Goal: Task Accomplishment & Management: Complete application form

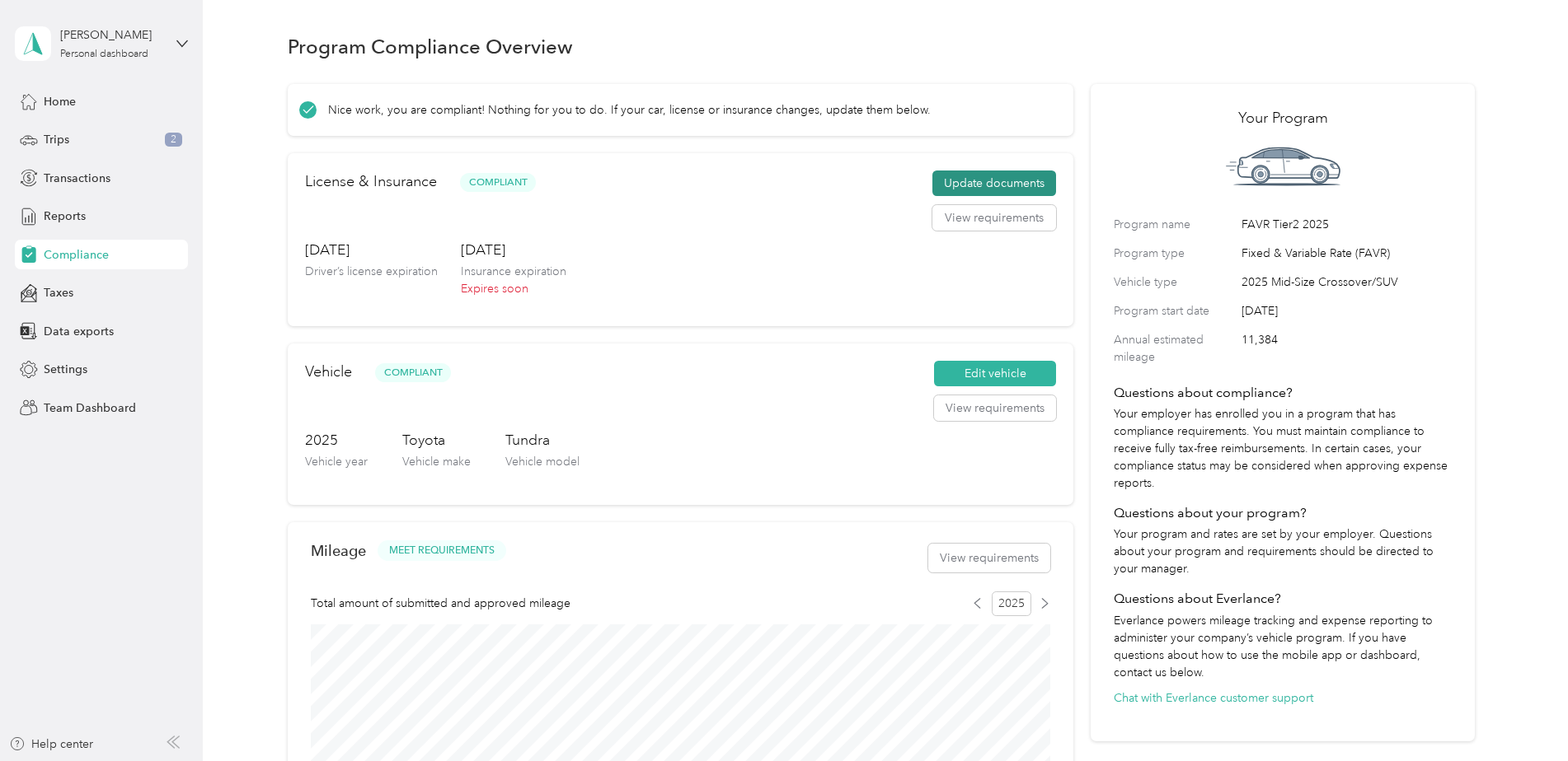
click at [975, 183] on button "Update documents" at bounding box center [994, 183] width 124 height 26
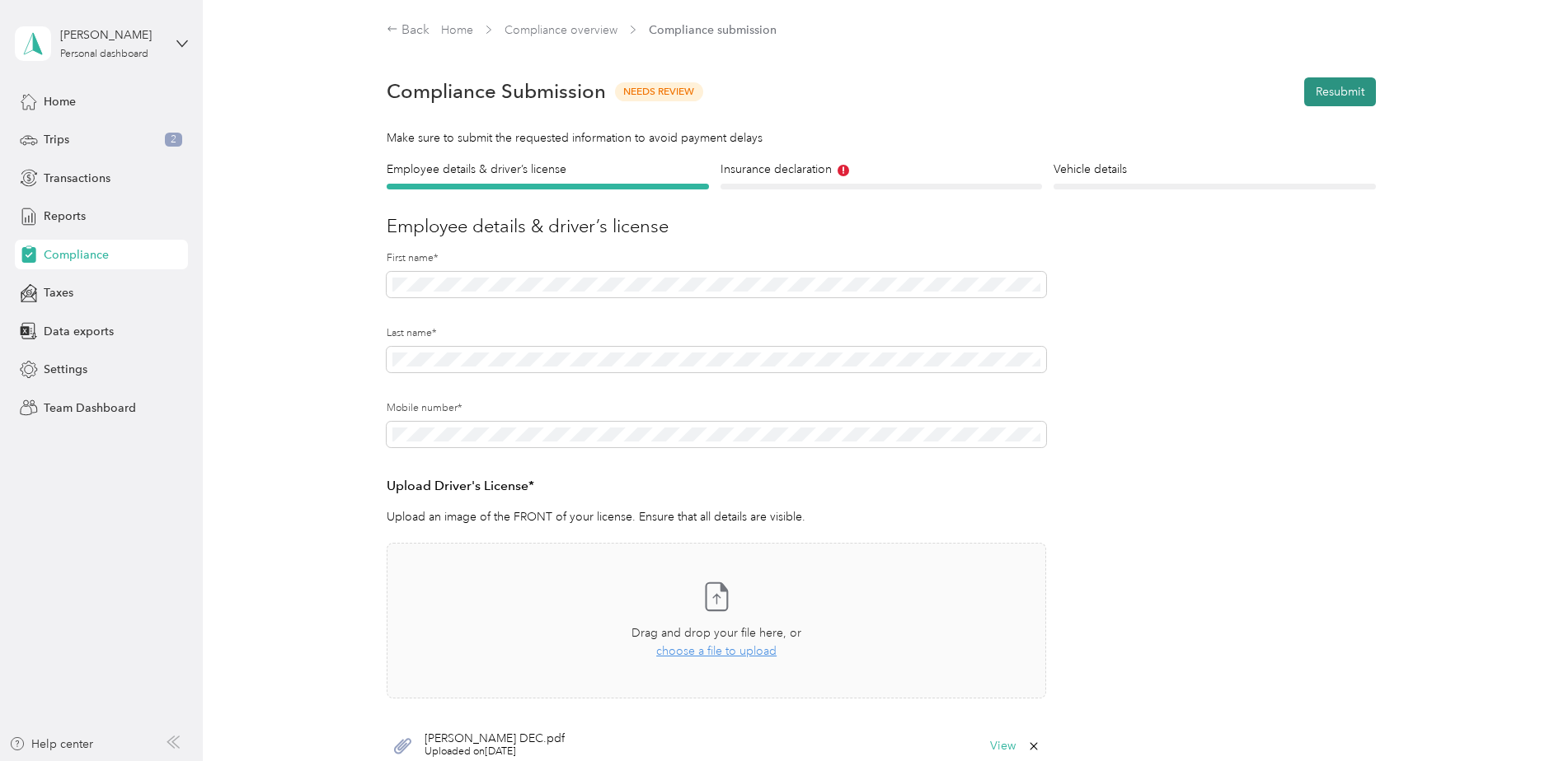
click at [1346, 91] on button "Resubmit" at bounding box center [1340, 92] width 71 height 29
click at [1183, 390] on form "Employee details & driver’s license License Insurance declaration Insurance Veh…" at bounding box center [881, 550] width 989 height 778
click at [841, 167] on icon at bounding box center [843, 171] width 12 height 12
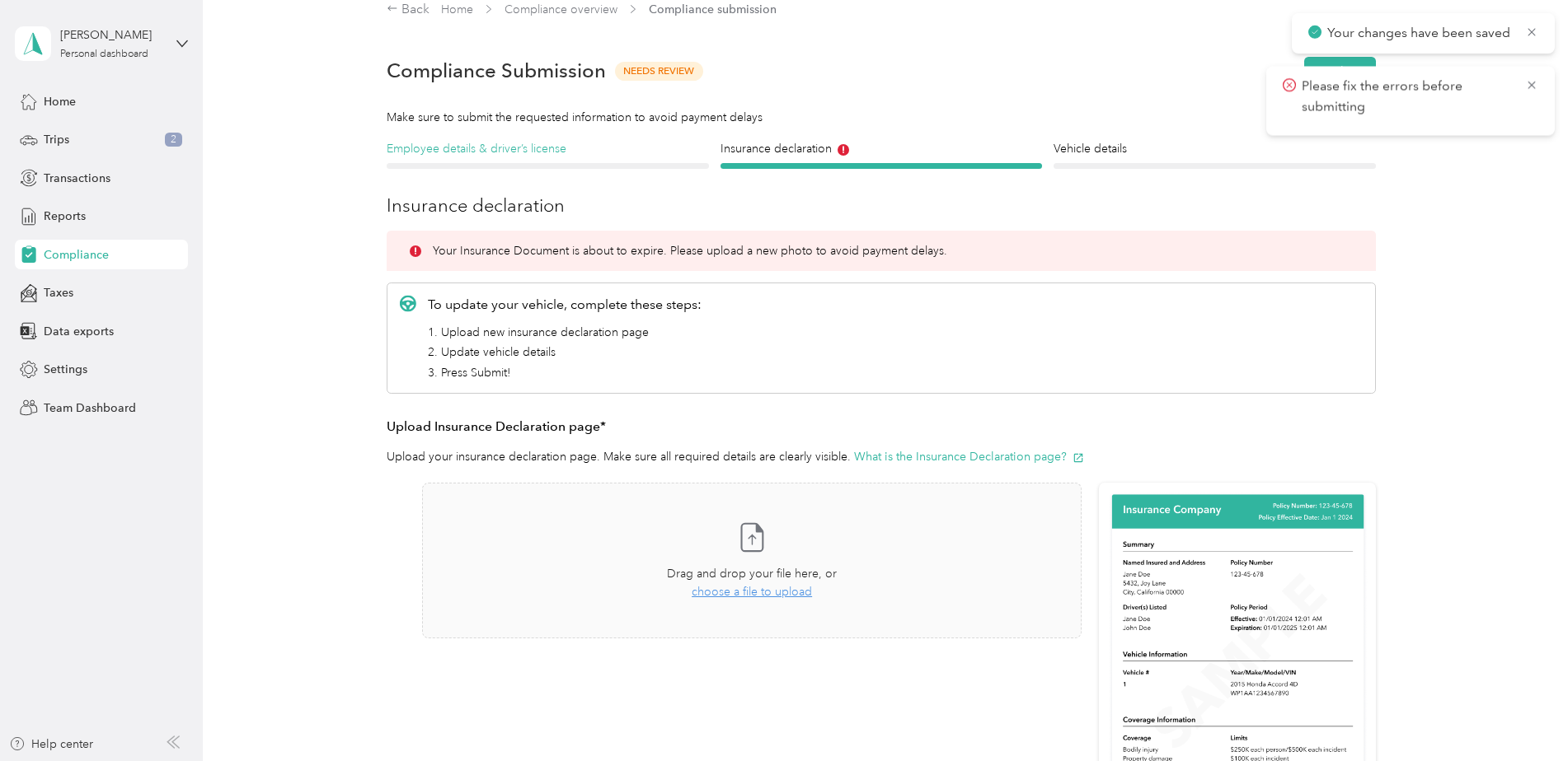
click at [469, 155] on h4 "Employee details & driver’s license" at bounding box center [548, 149] width 323 height 17
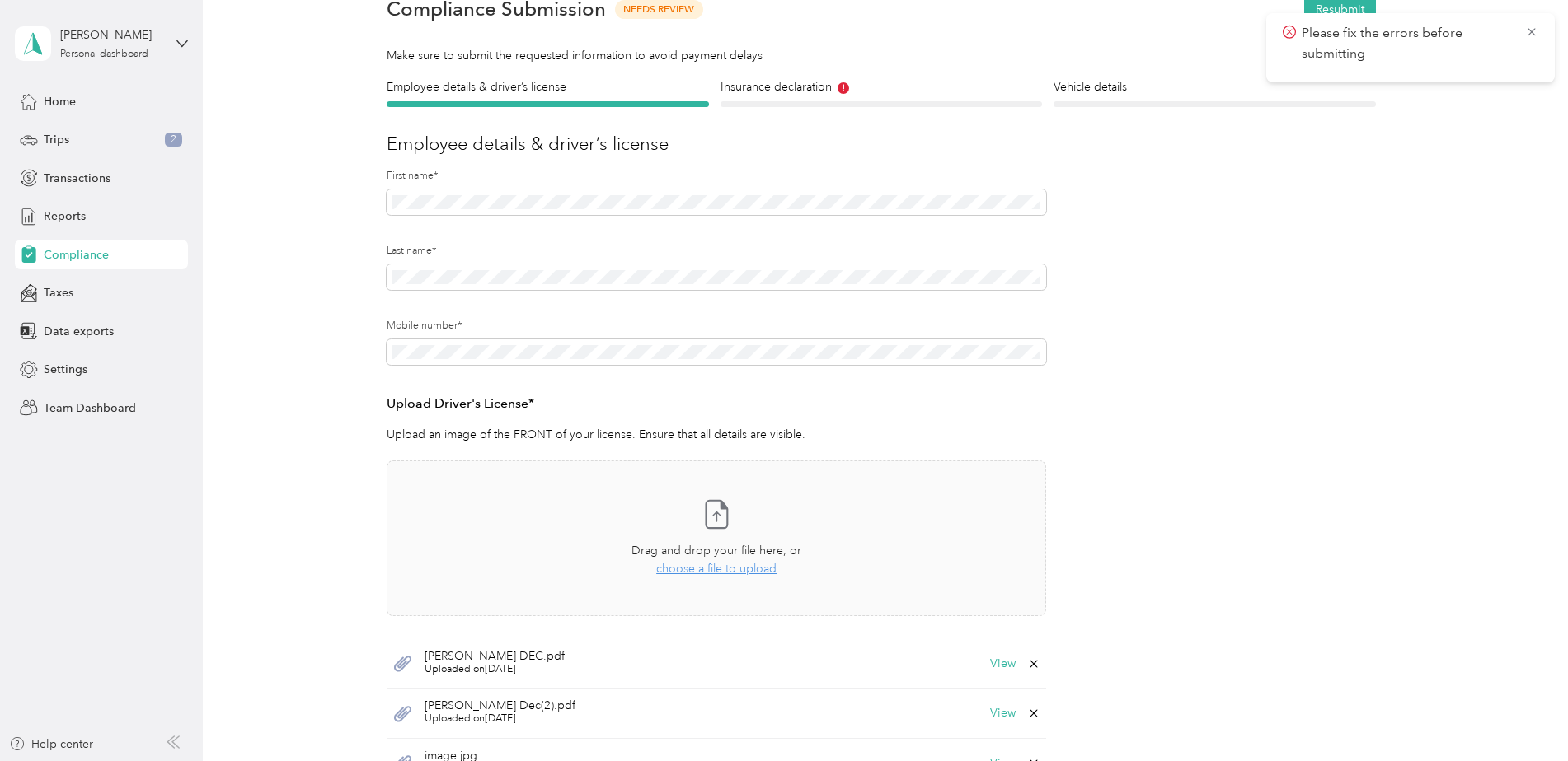
scroll to position [185, 0]
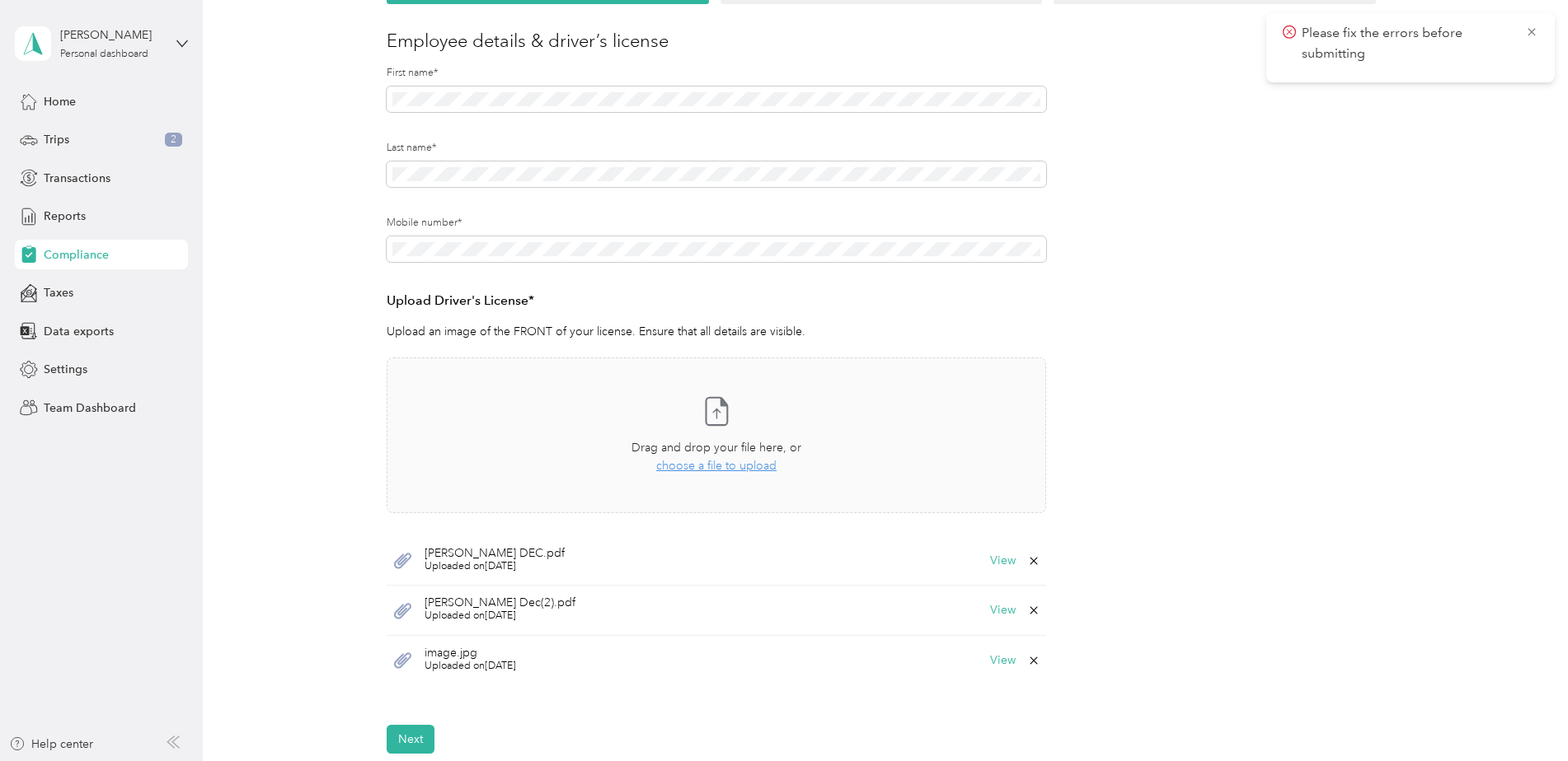
click at [1030, 559] on icon at bounding box center [1034, 561] width 8 height 8
click at [990, 570] on button "Yes" at bounding box center [989, 572] width 32 height 26
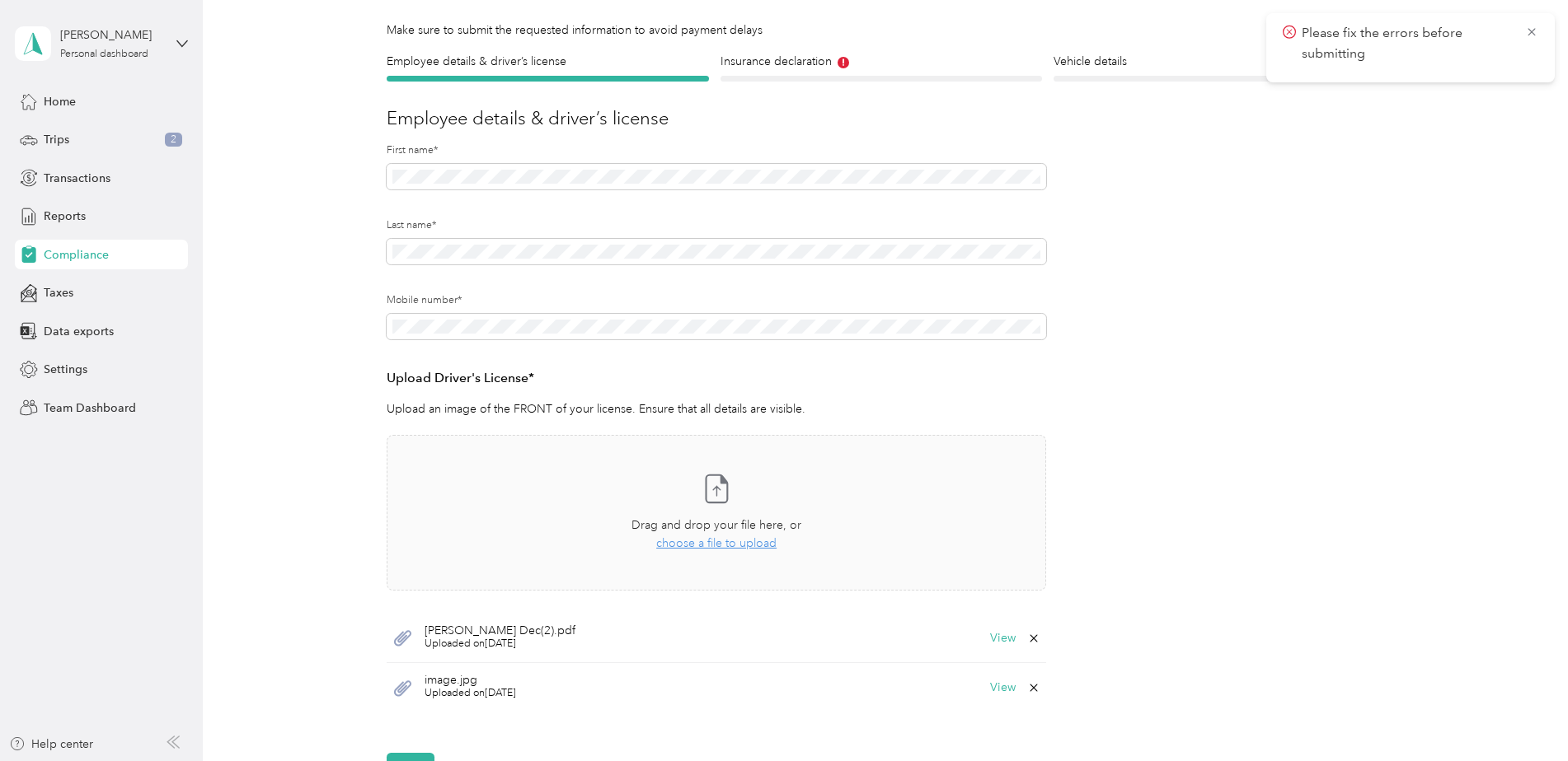
scroll to position [0, 0]
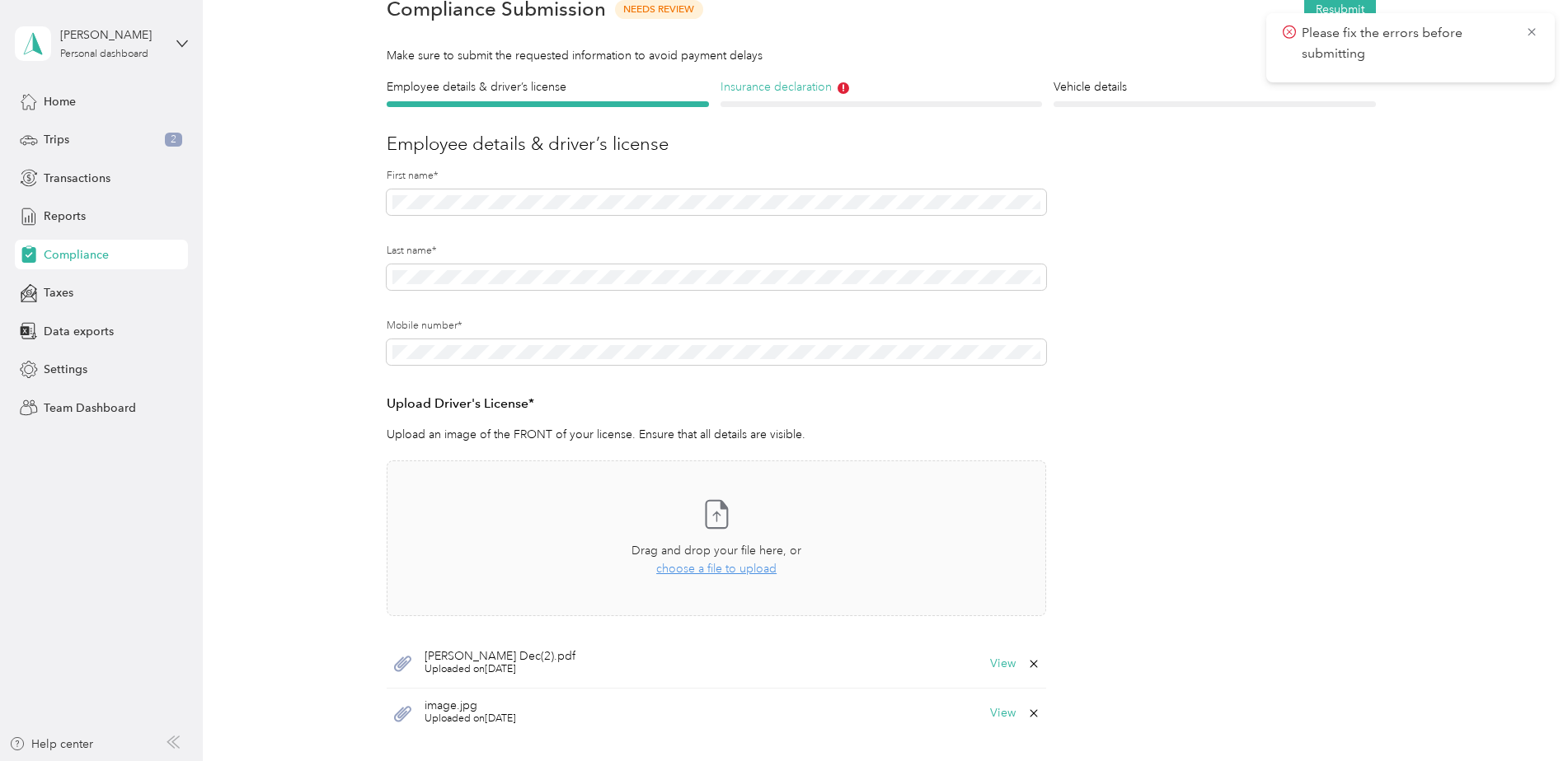
click at [807, 94] on h4 "Insurance declaration" at bounding box center [882, 87] width 323 height 17
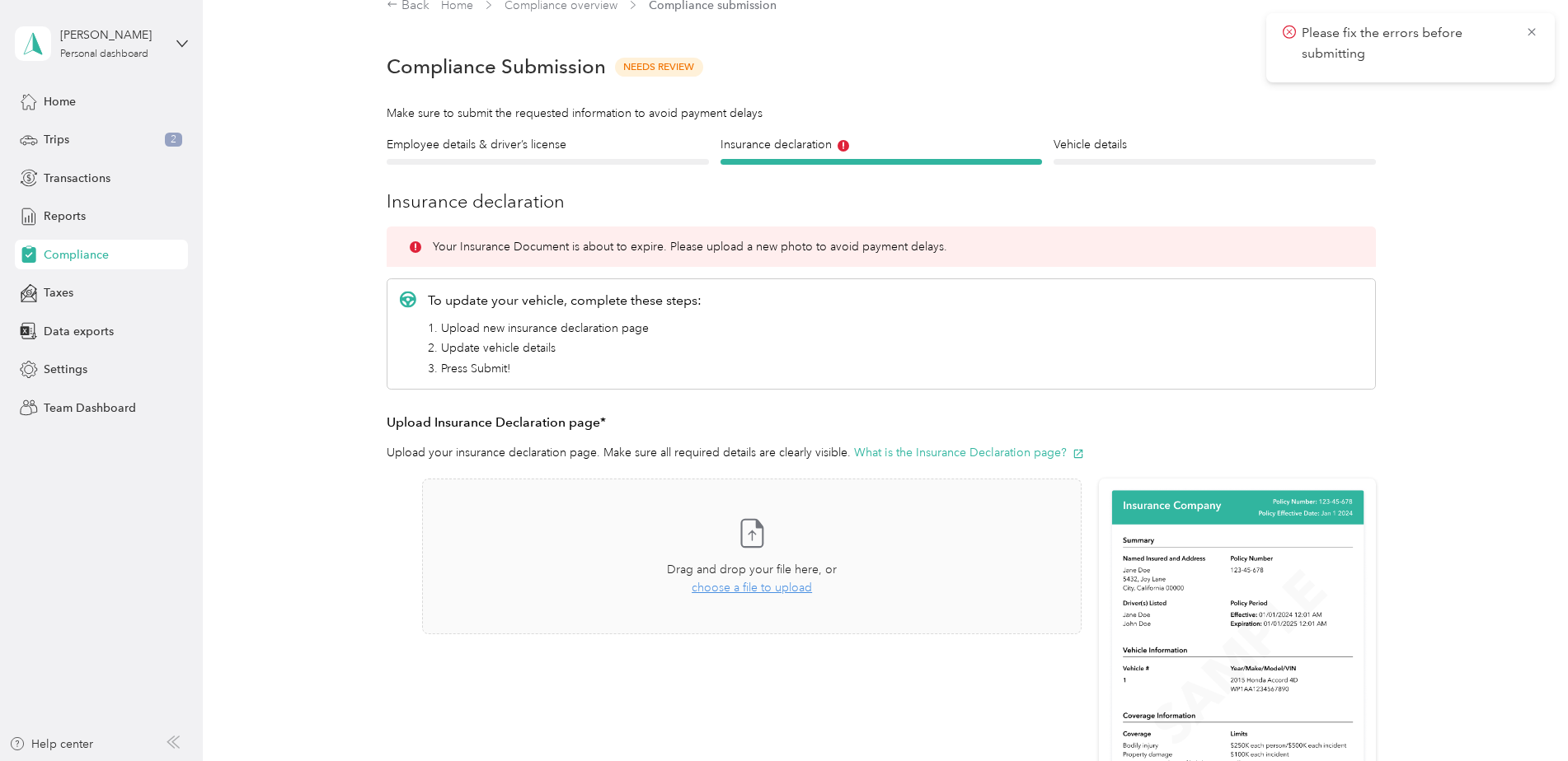
scroll to position [20, 0]
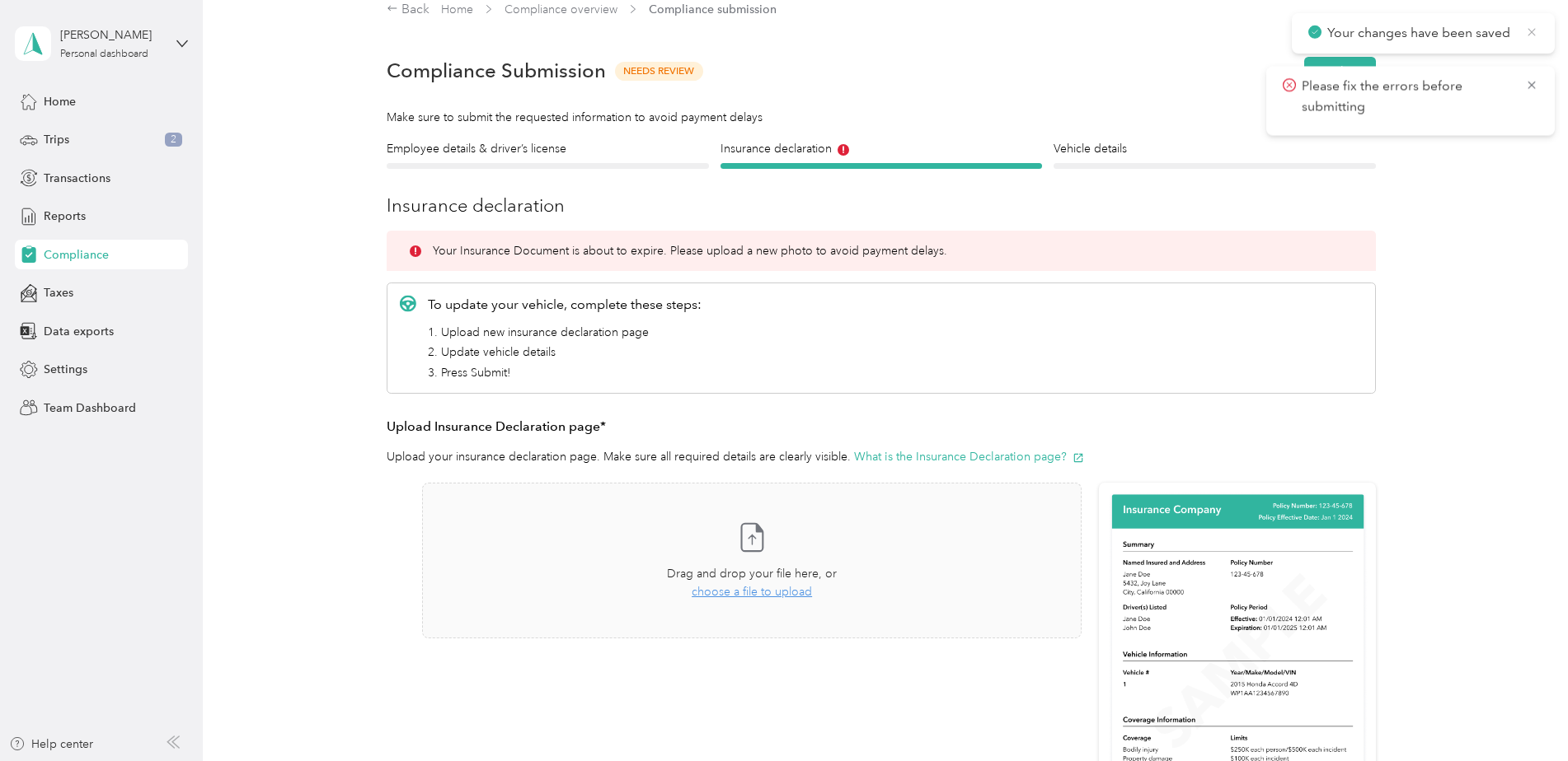
click at [1530, 33] on icon at bounding box center [1531, 32] width 8 height 8
click at [1529, 32] on icon at bounding box center [1531, 32] width 14 height 14
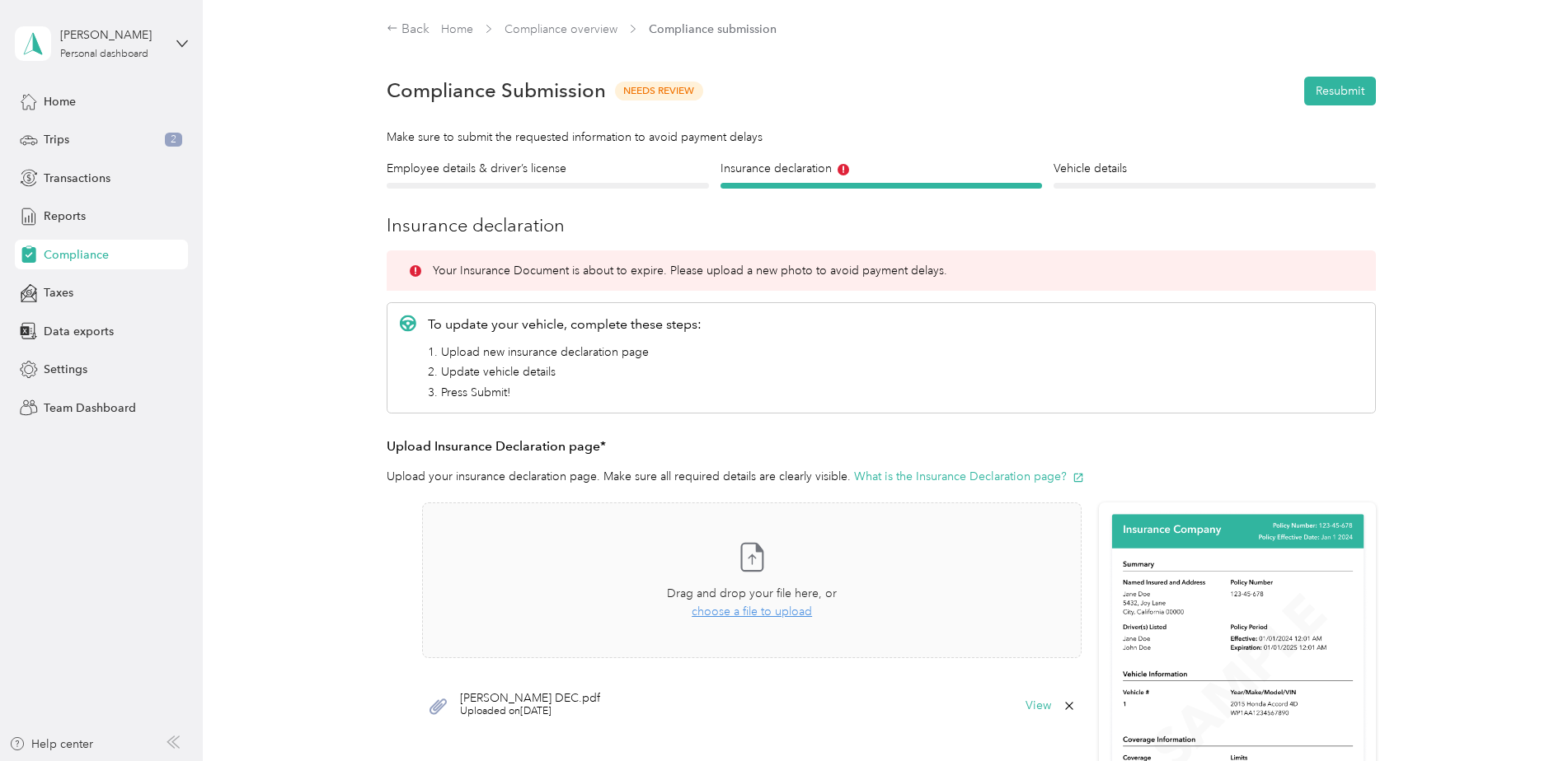
scroll to position [0, 0]
click at [1330, 97] on button "Resubmit" at bounding box center [1340, 92] width 71 height 29
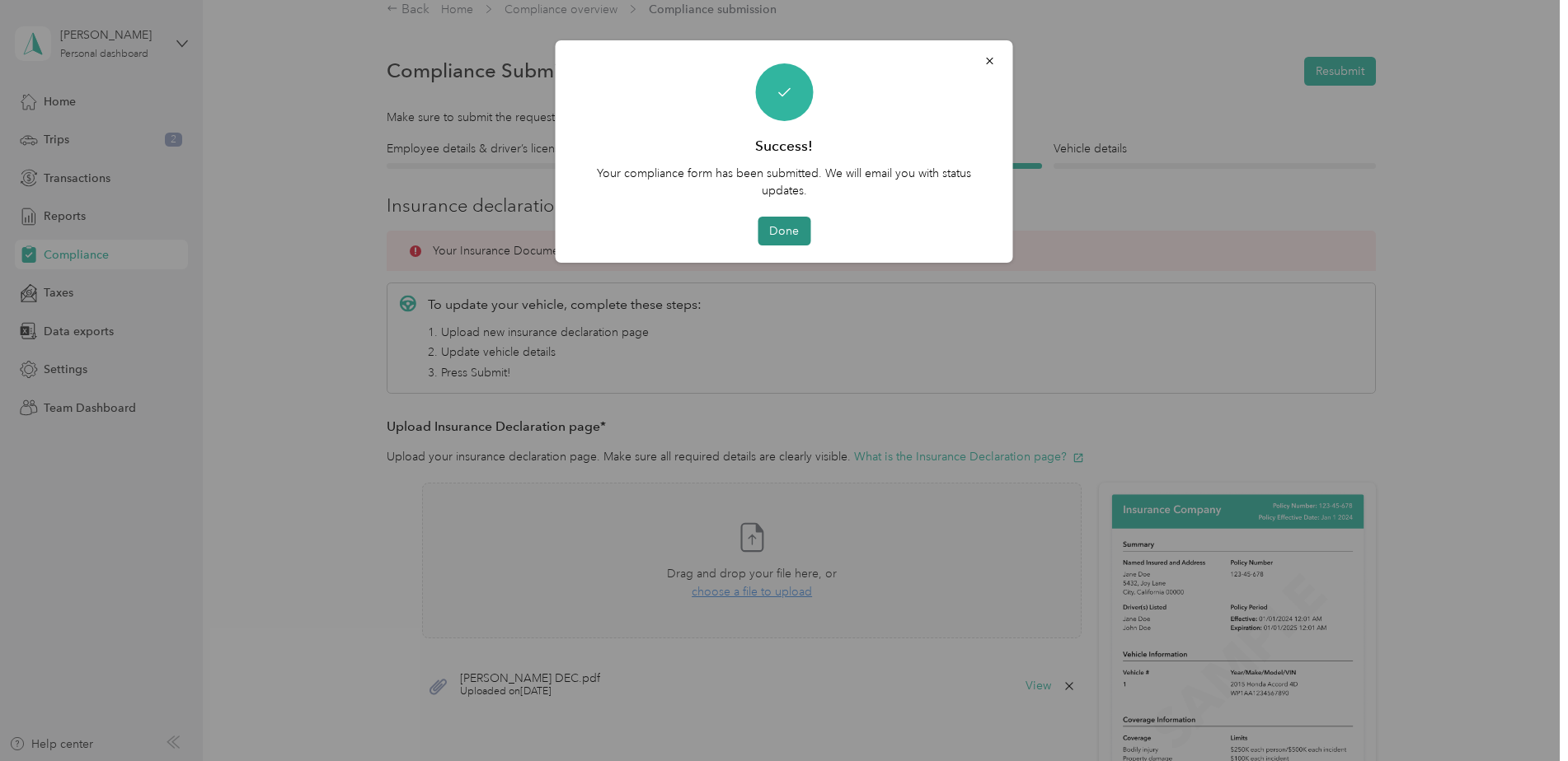
click at [784, 237] on button "Done" at bounding box center [784, 231] width 53 height 29
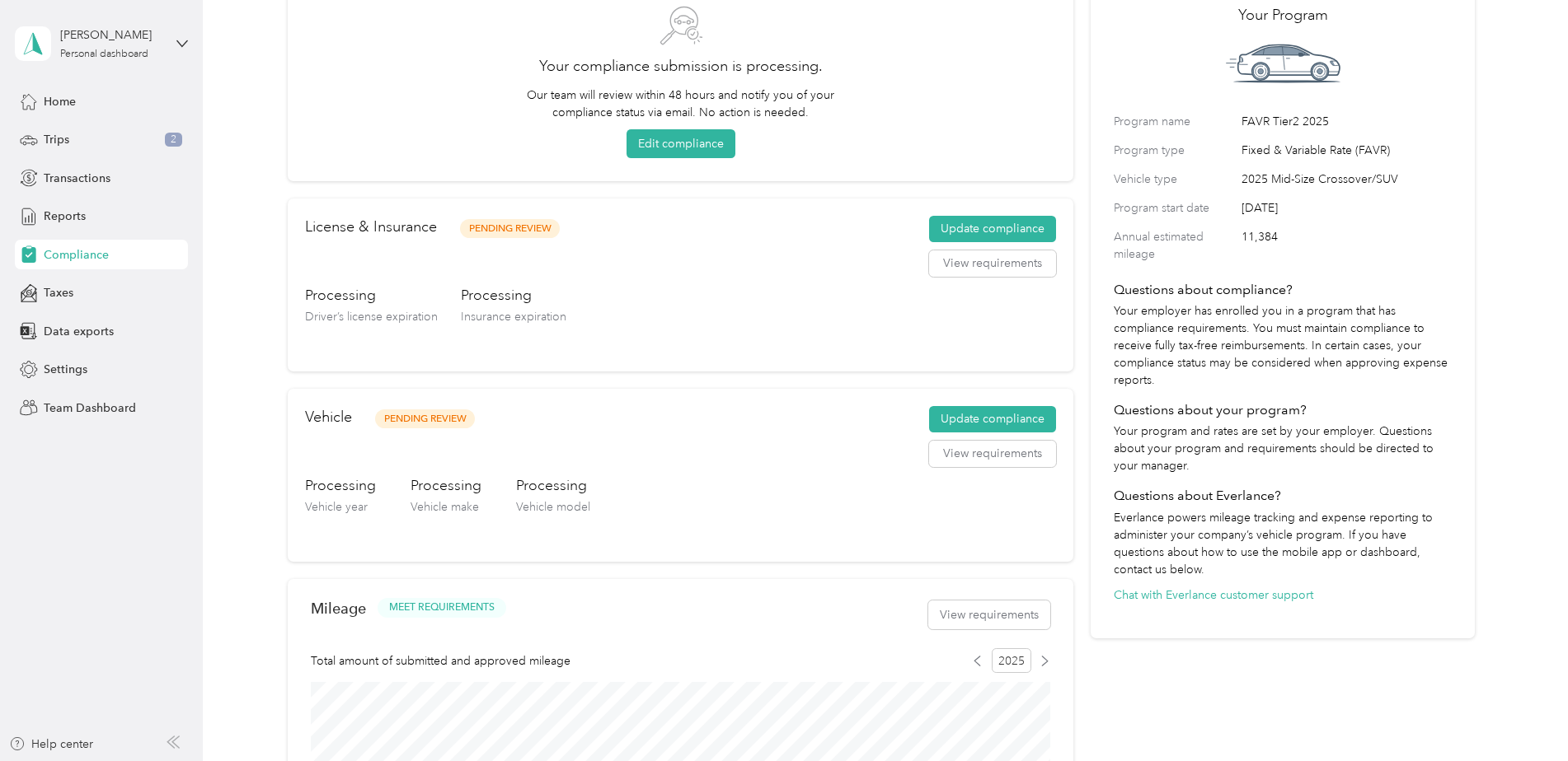
scroll to position [185, 0]
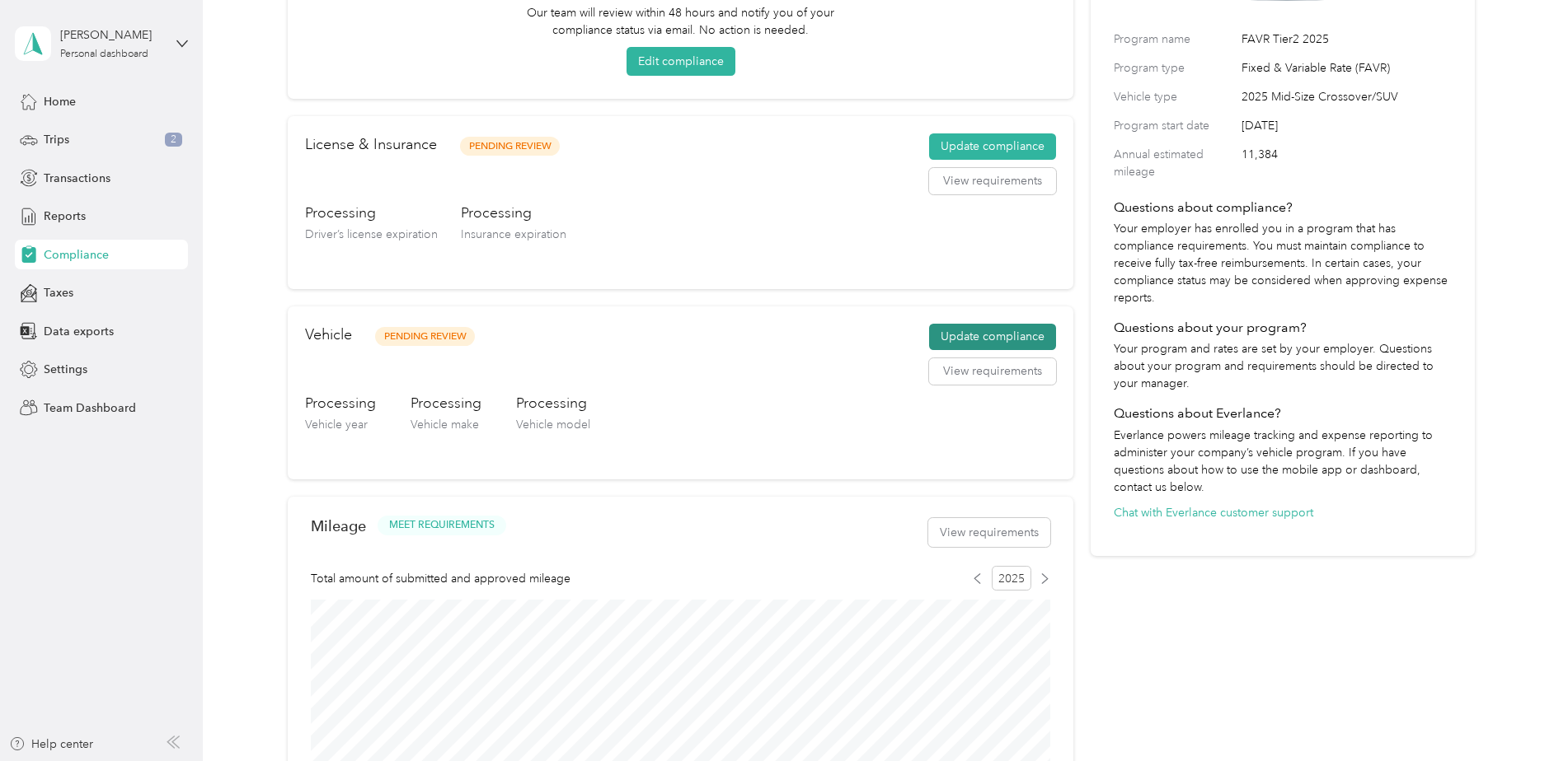
click at [1003, 332] on button "Update compliance" at bounding box center [991, 336] width 127 height 26
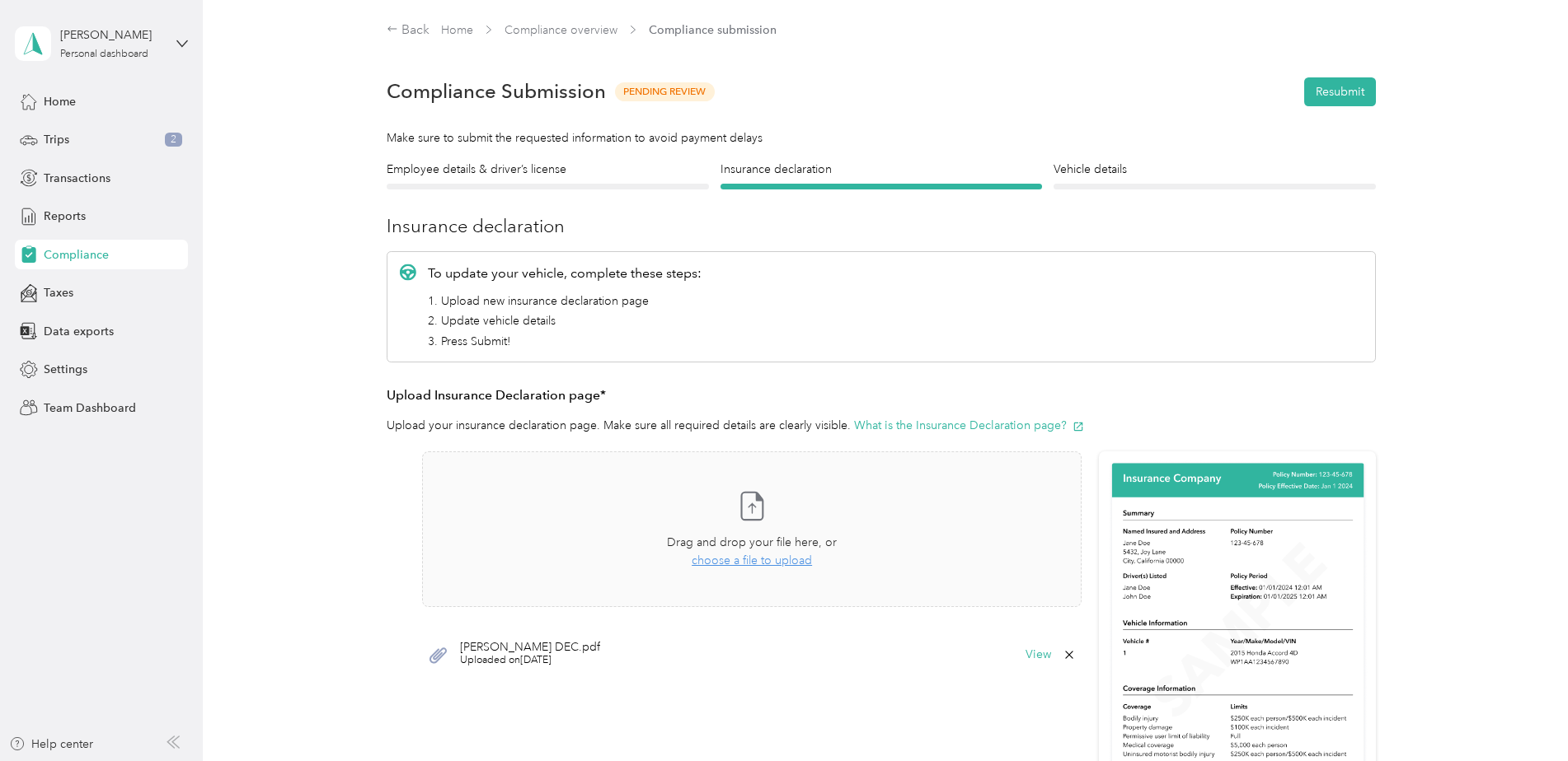
click at [407, 25] on div "Back" at bounding box center [408, 30] width 43 height 19
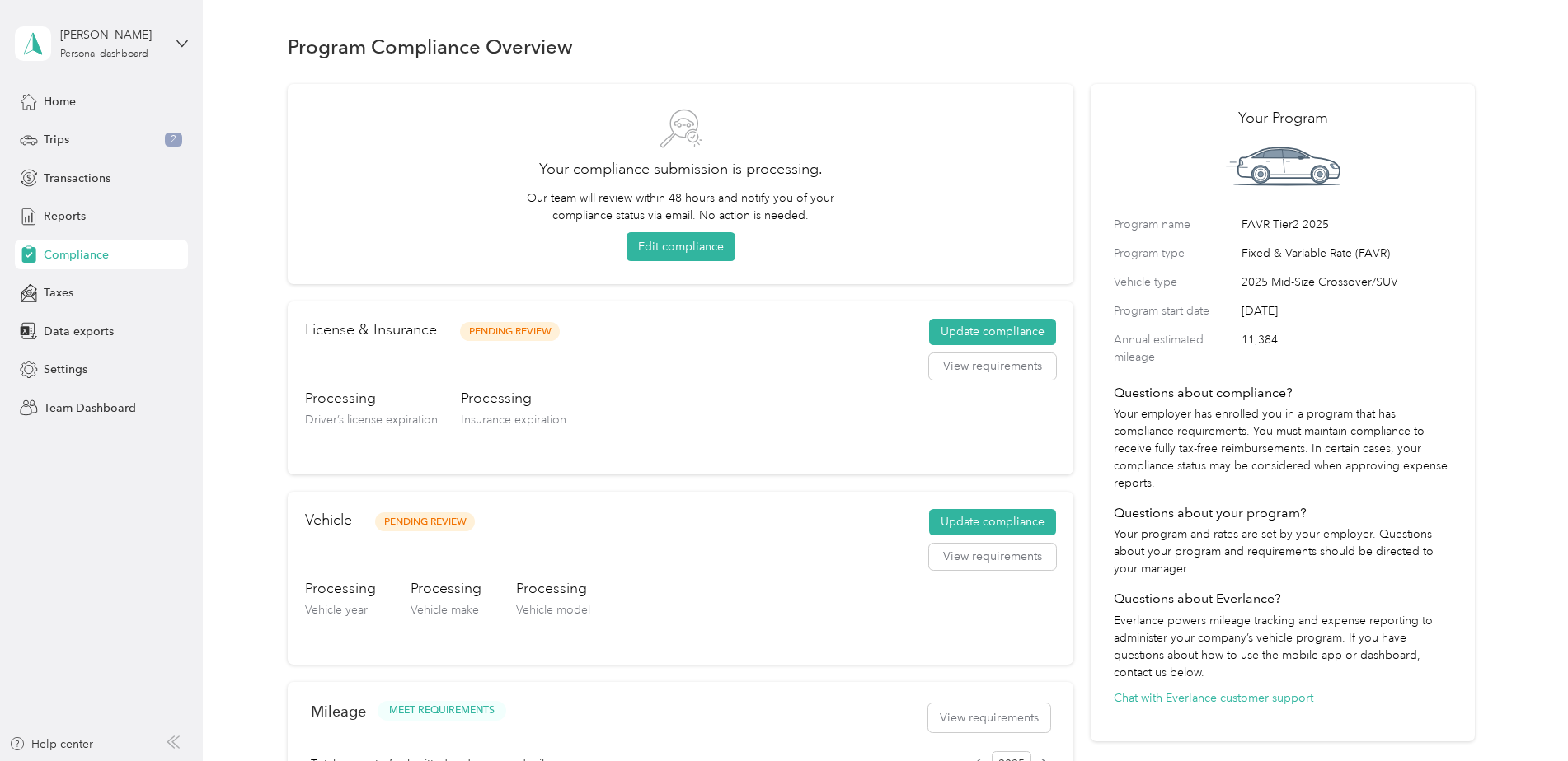
click at [339, 606] on span "Vehicle year" at bounding box center [336, 610] width 63 height 14
click at [960, 522] on button "Update compliance" at bounding box center [991, 521] width 127 height 26
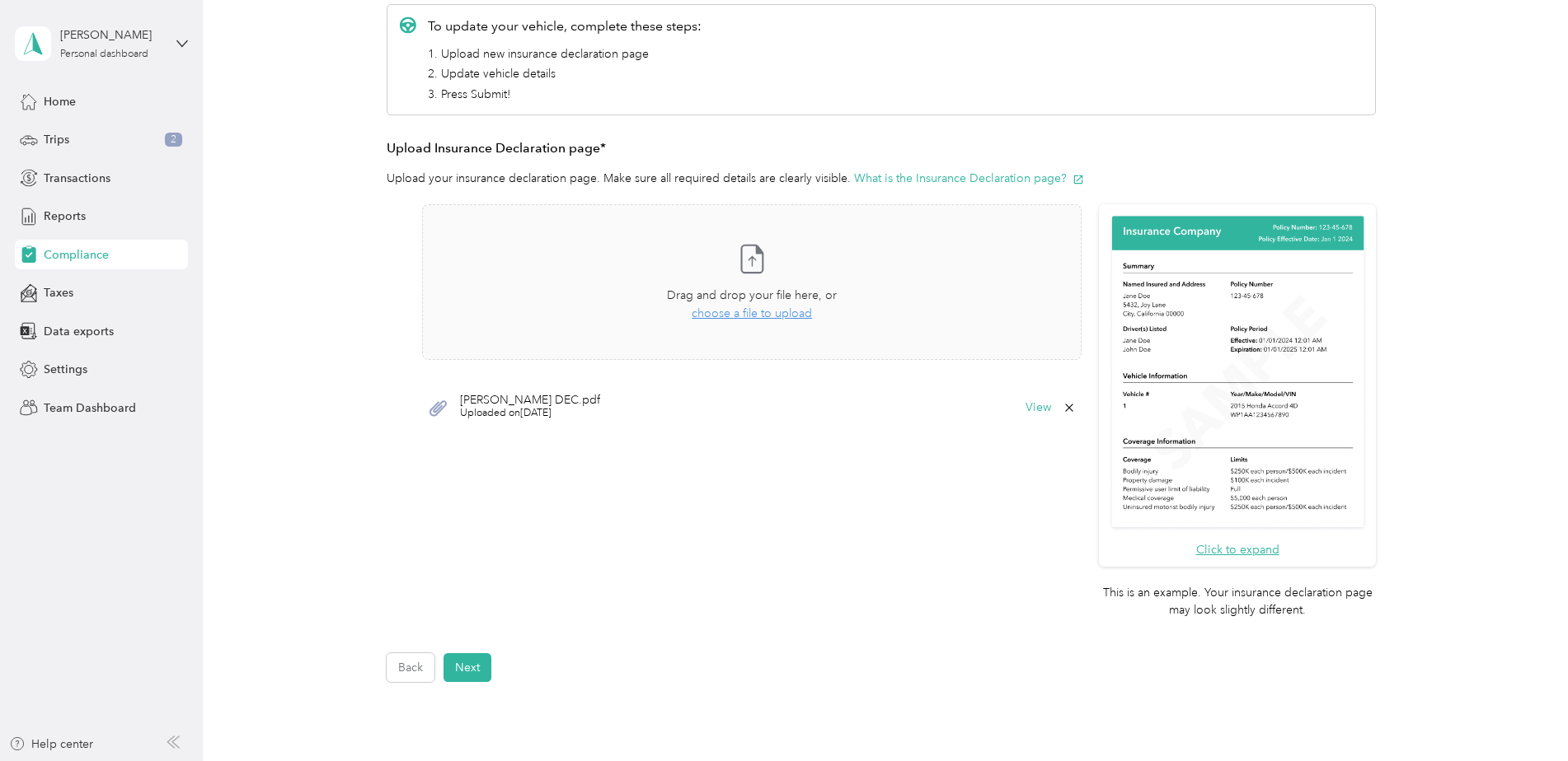
scroll to position [408, 0]
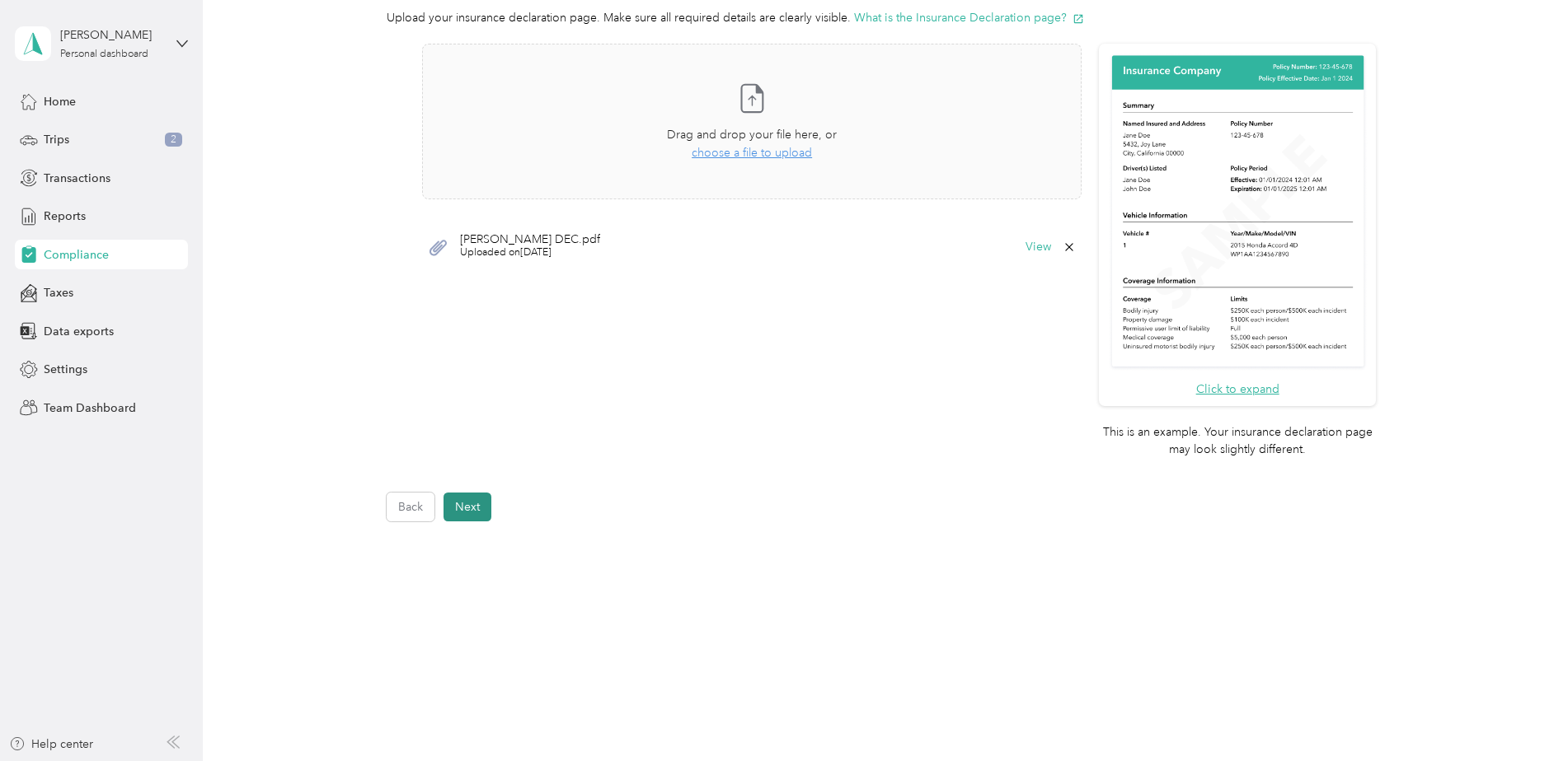
click at [479, 510] on button "Next" at bounding box center [467, 507] width 47 height 29
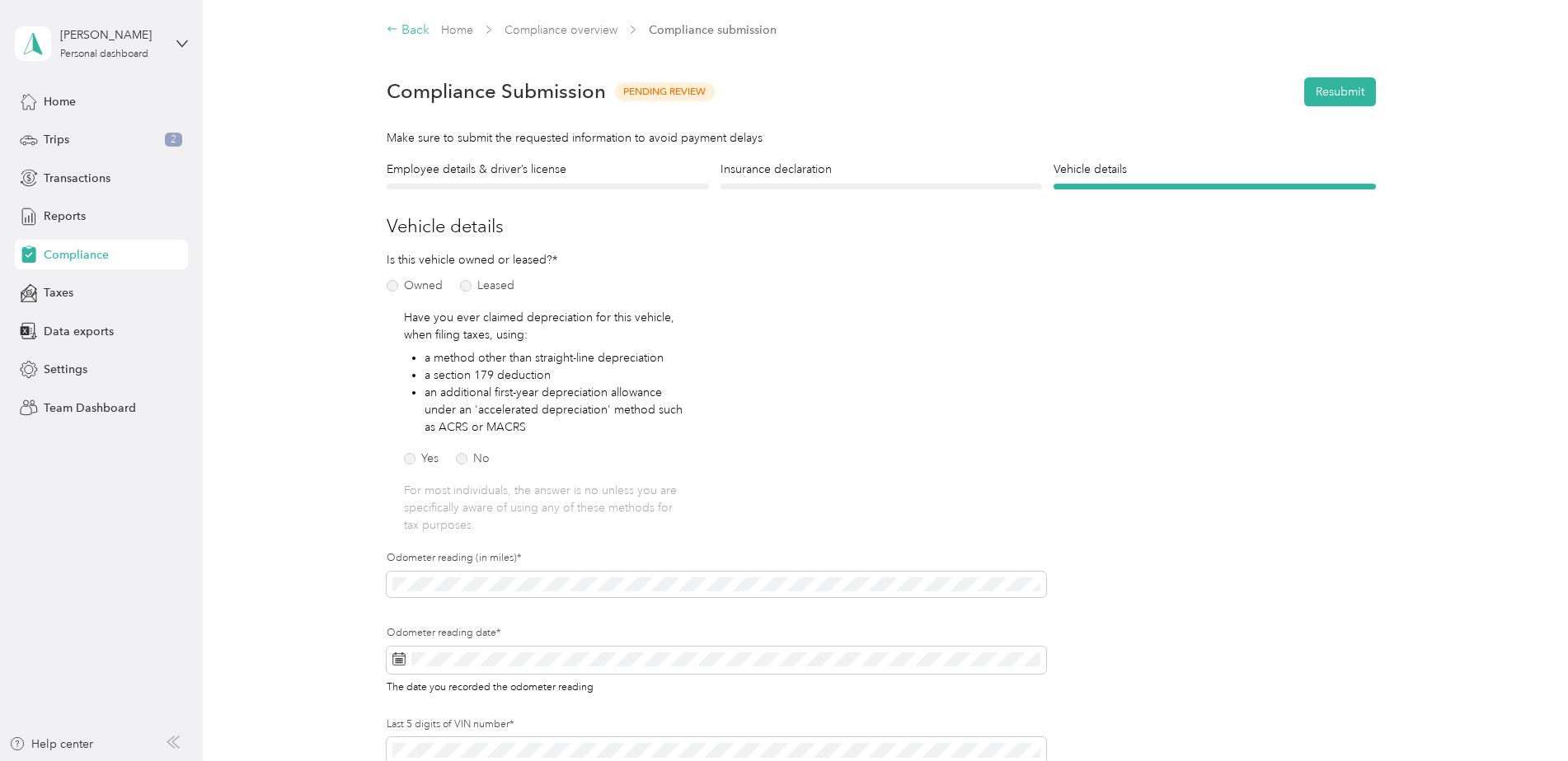
click at [400, 26] on div "Back" at bounding box center [408, 30] width 43 height 19
